Goal: Navigation & Orientation: Understand site structure

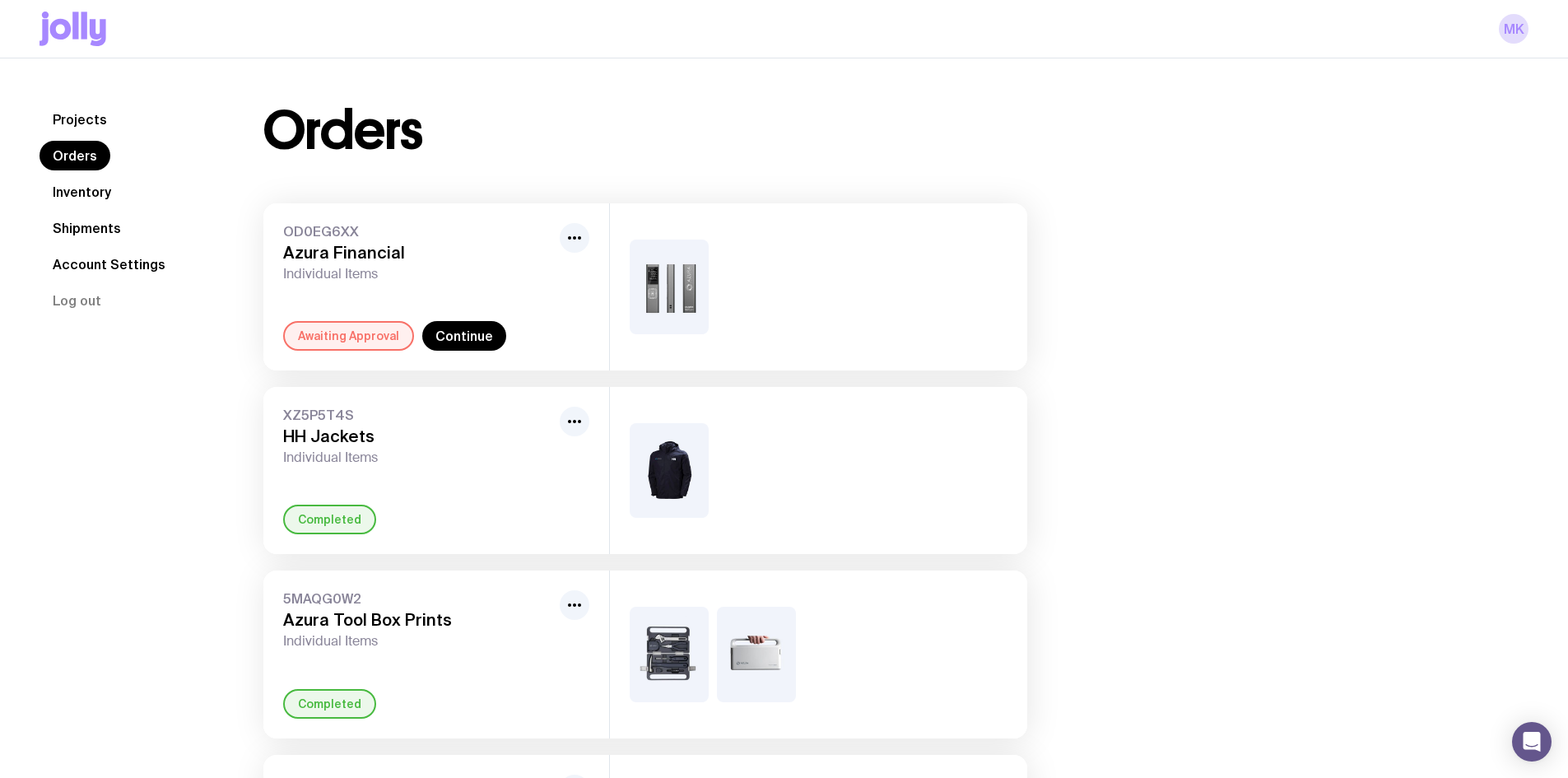
click at [77, 182] on link "Inventory" at bounding box center [81, 192] width 85 height 30
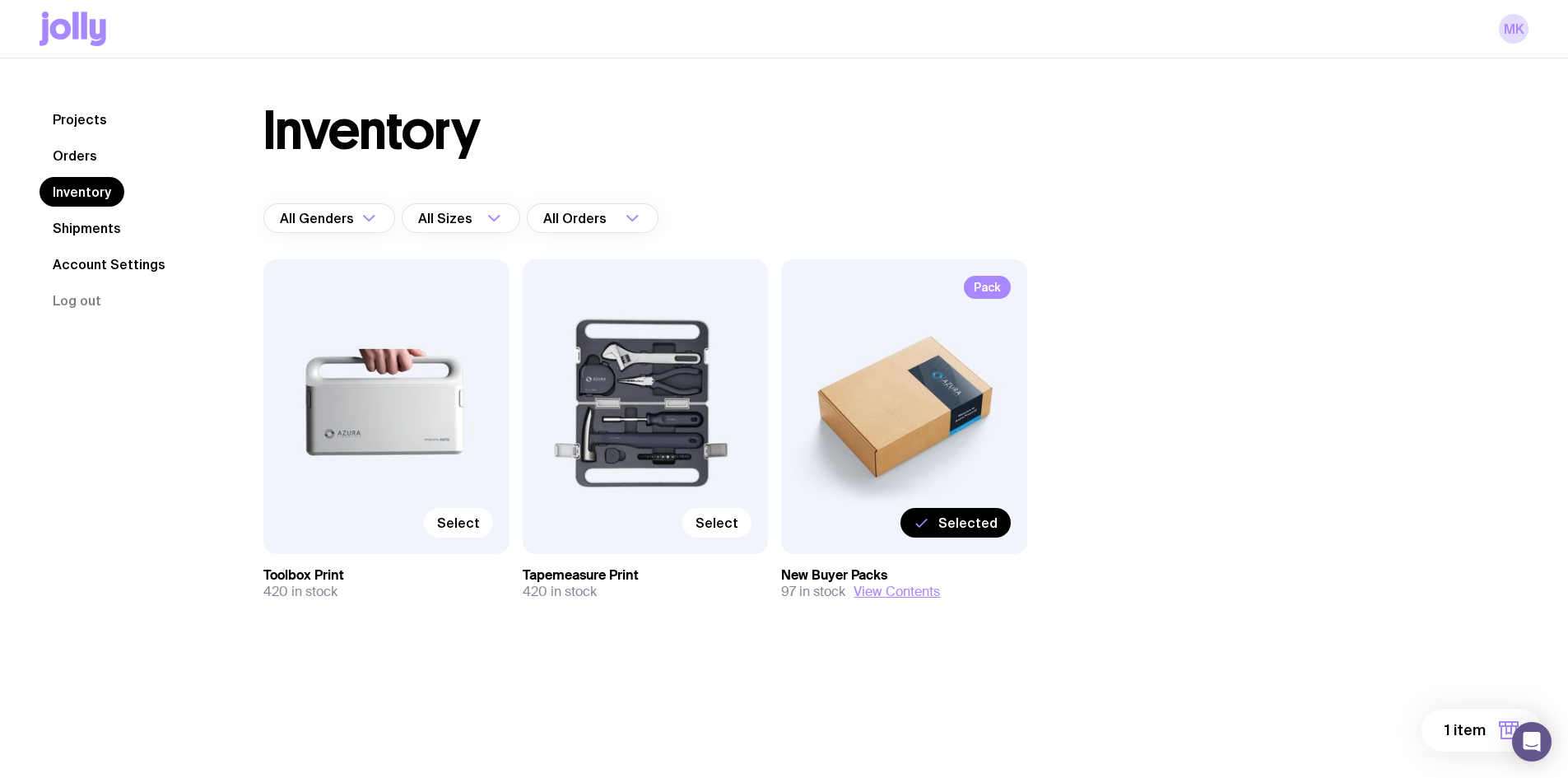
click at [107, 232] on link "Shipments" at bounding box center [86, 228] width 94 height 30
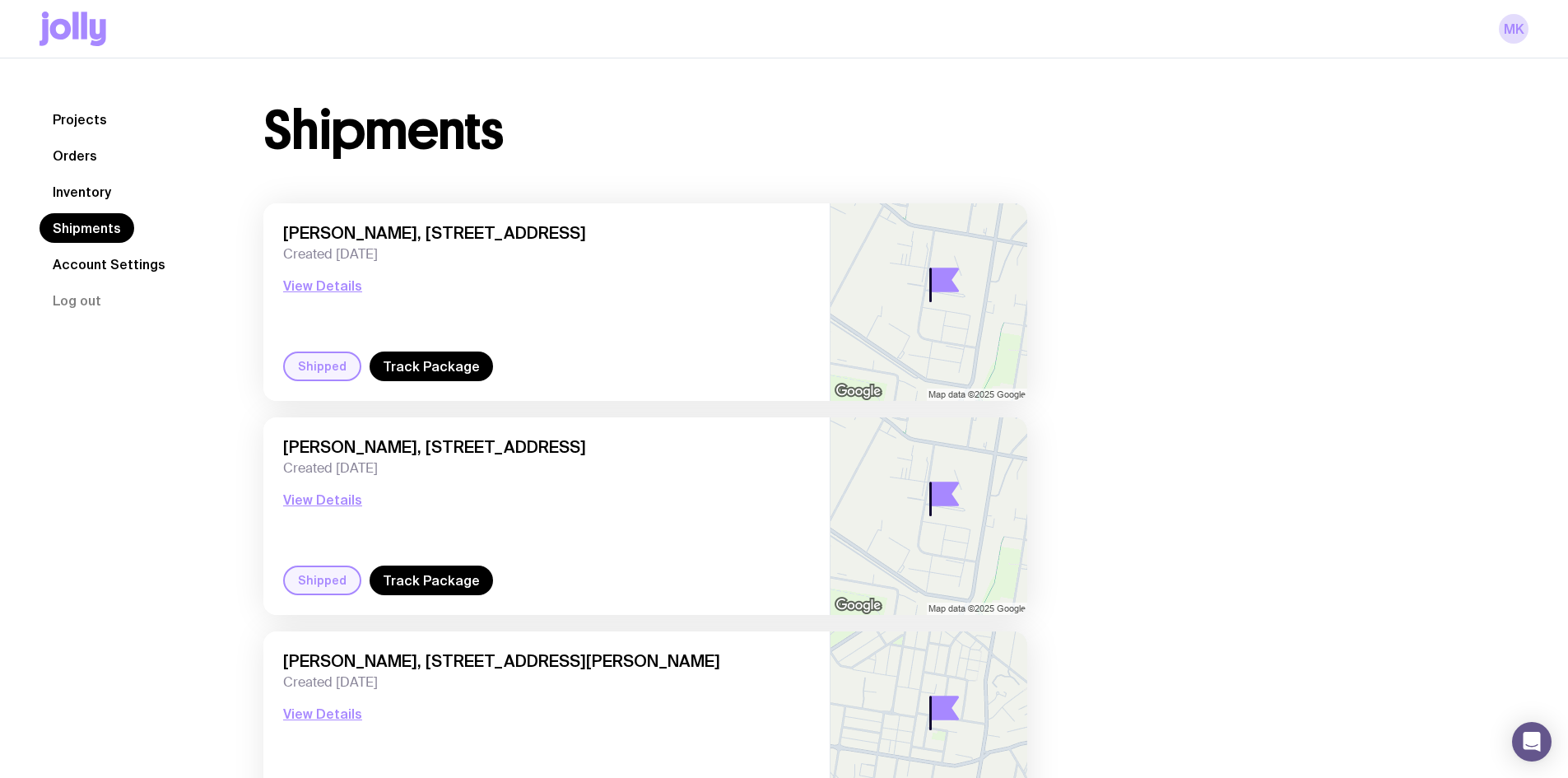
click at [101, 122] on link "Projects" at bounding box center [79, 120] width 80 height 30
